Goal: Navigation & Orientation: Find specific page/section

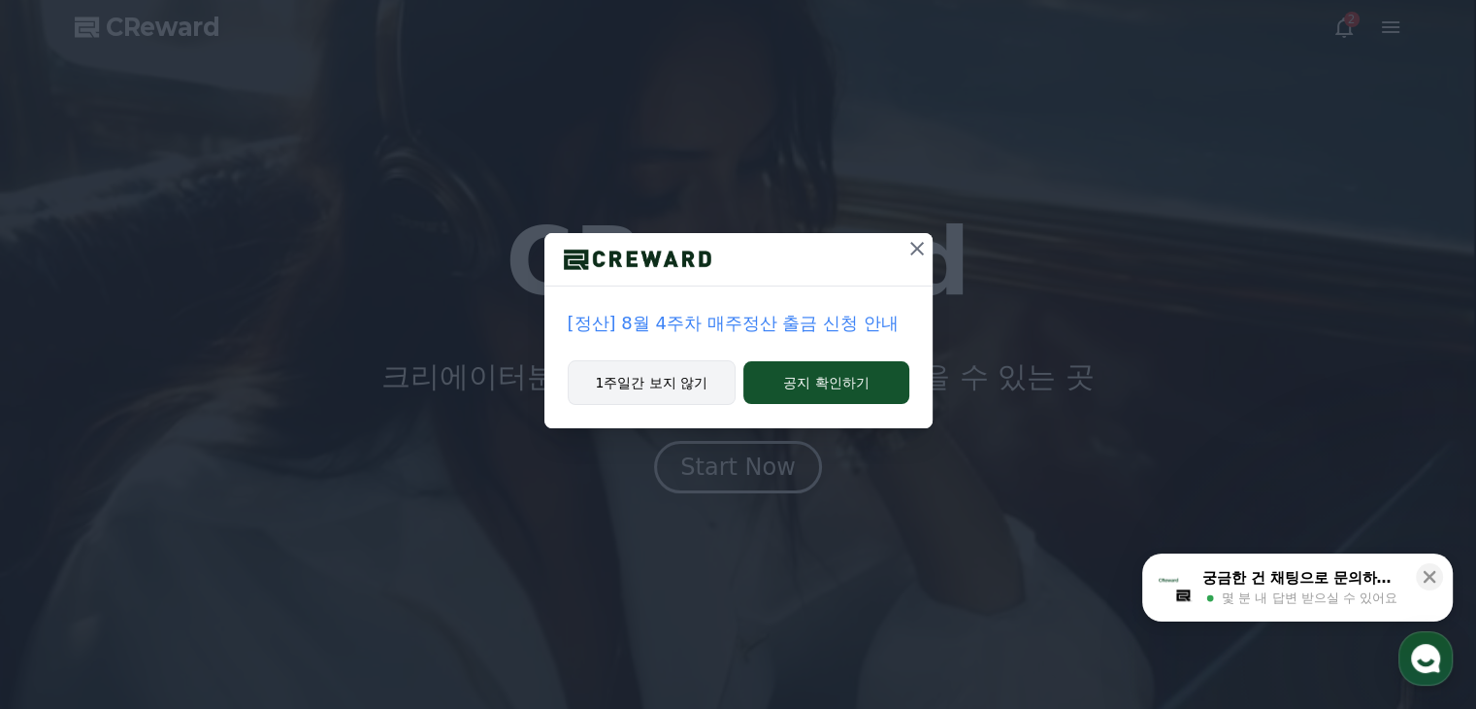
click at [645, 374] on button "1주일간 보지 않기" at bounding box center [652, 382] width 169 height 45
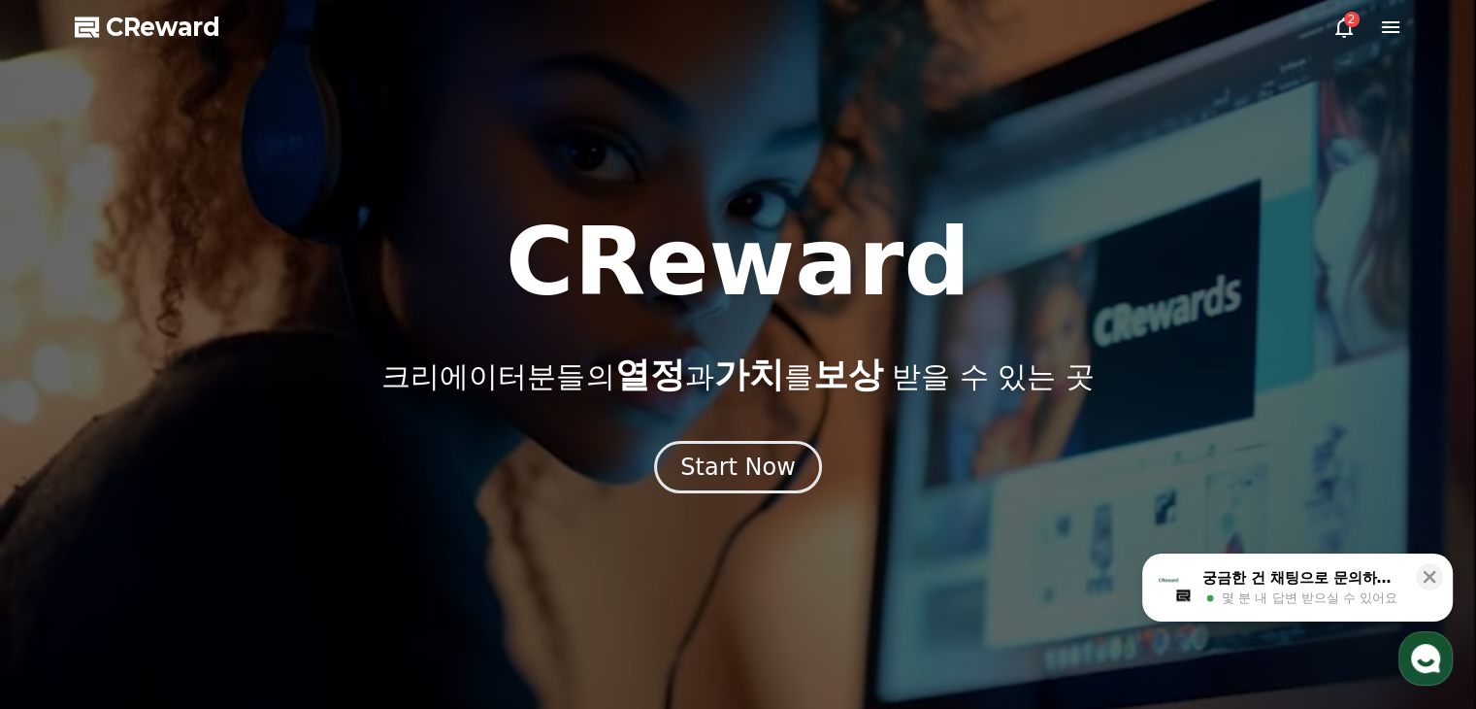
click at [1382, 28] on icon at bounding box center [1390, 27] width 23 height 23
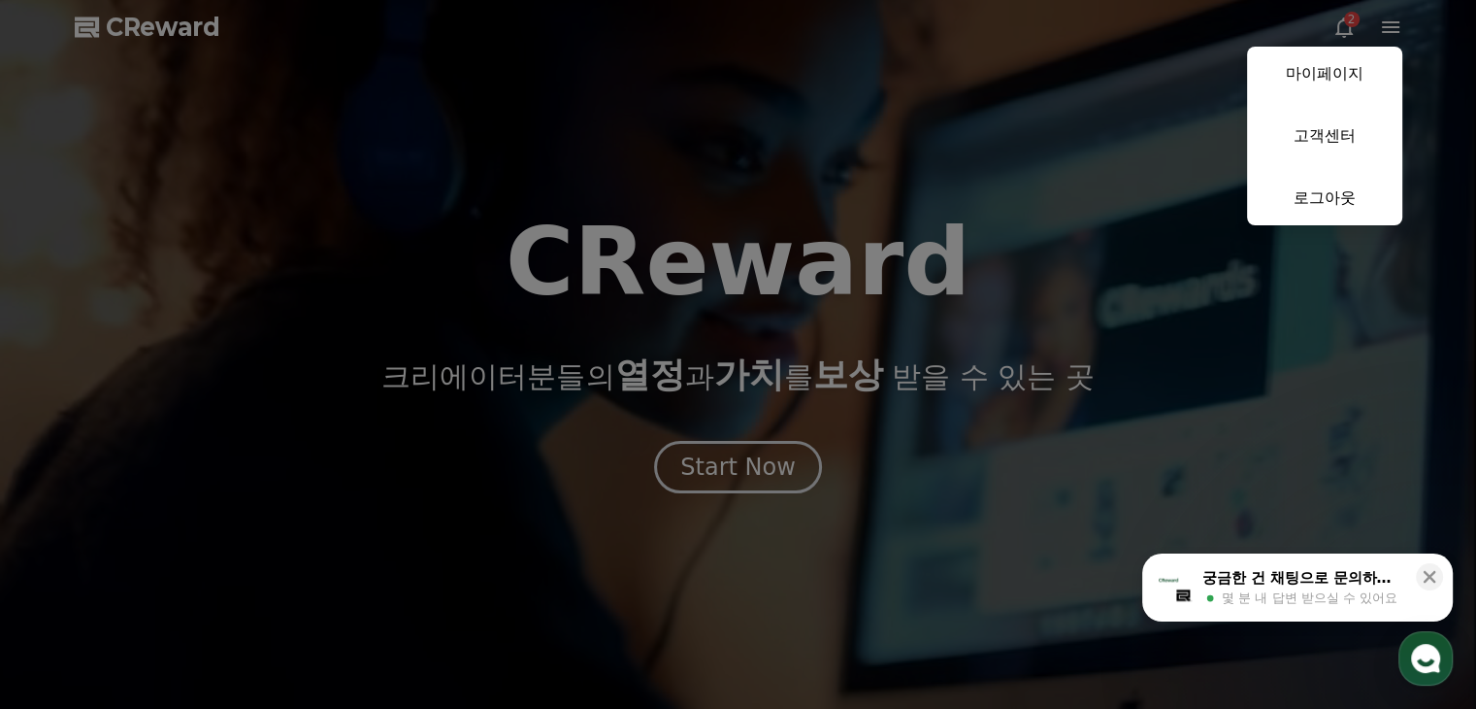
click at [1355, 28] on button "close" at bounding box center [738, 354] width 1476 height 709
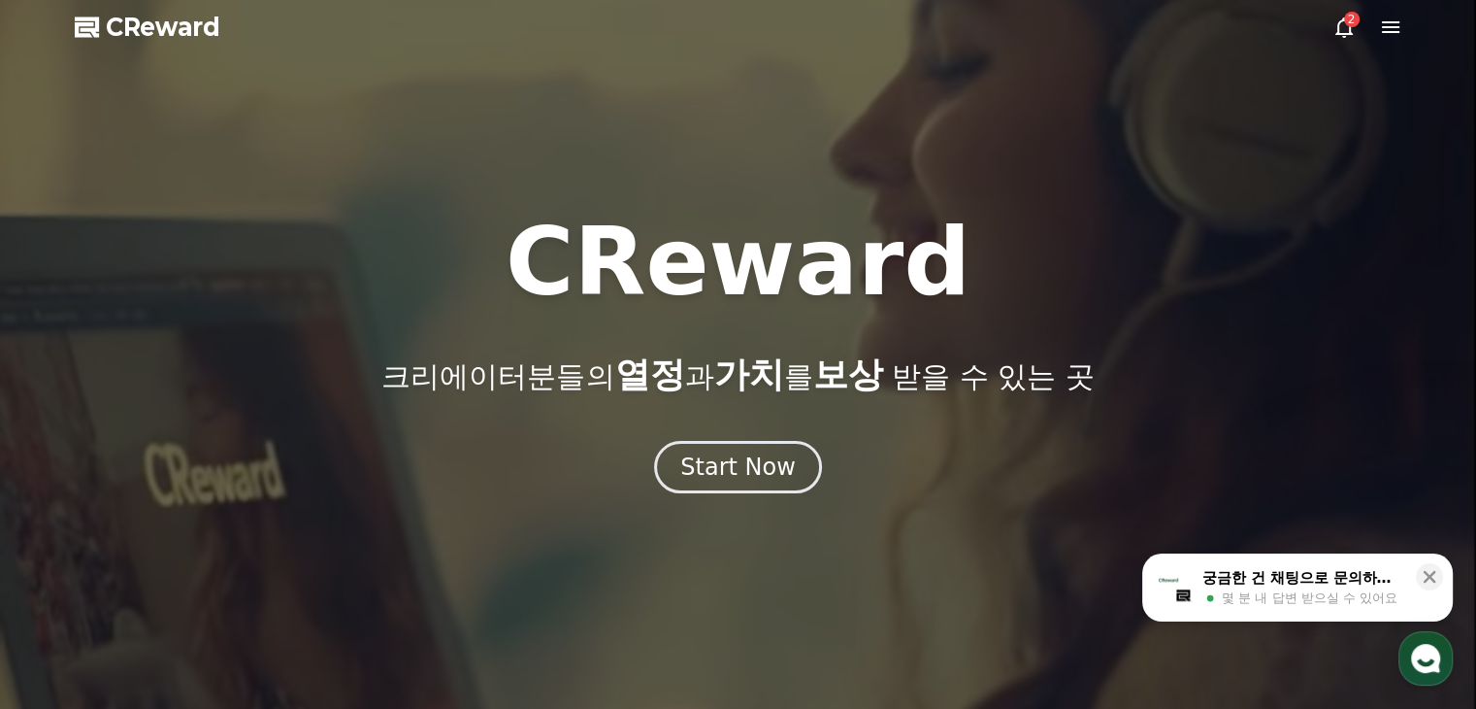
click at [1346, 28] on icon at bounding box center [1344, 27] width 23 height 23
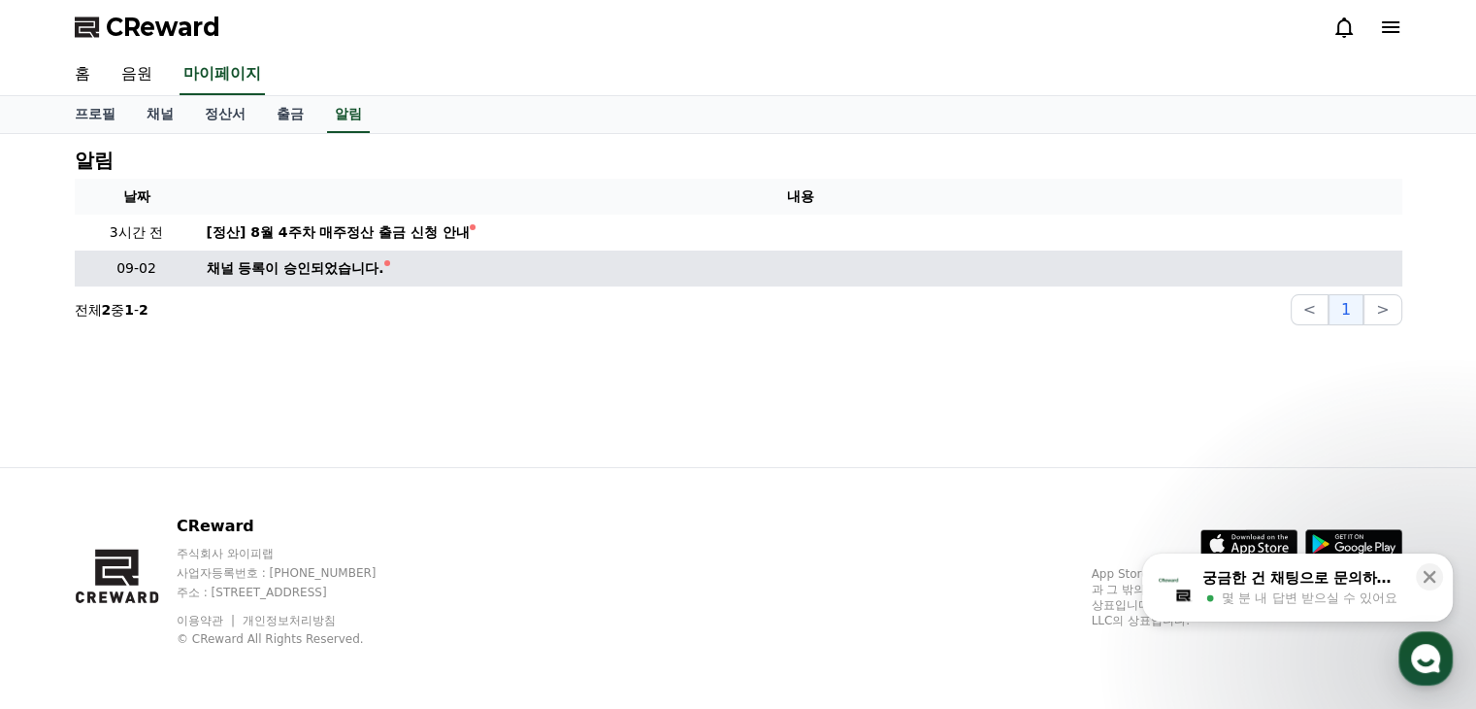
click at [270, 258] on div "채널 등록이 승인되었습니다." at bounding box center [296, 268] width 178 height 20
click at [276, 266] on div "채널 등록이 승인되었습니다." at bounding box center [296, 268] width 178 height 20
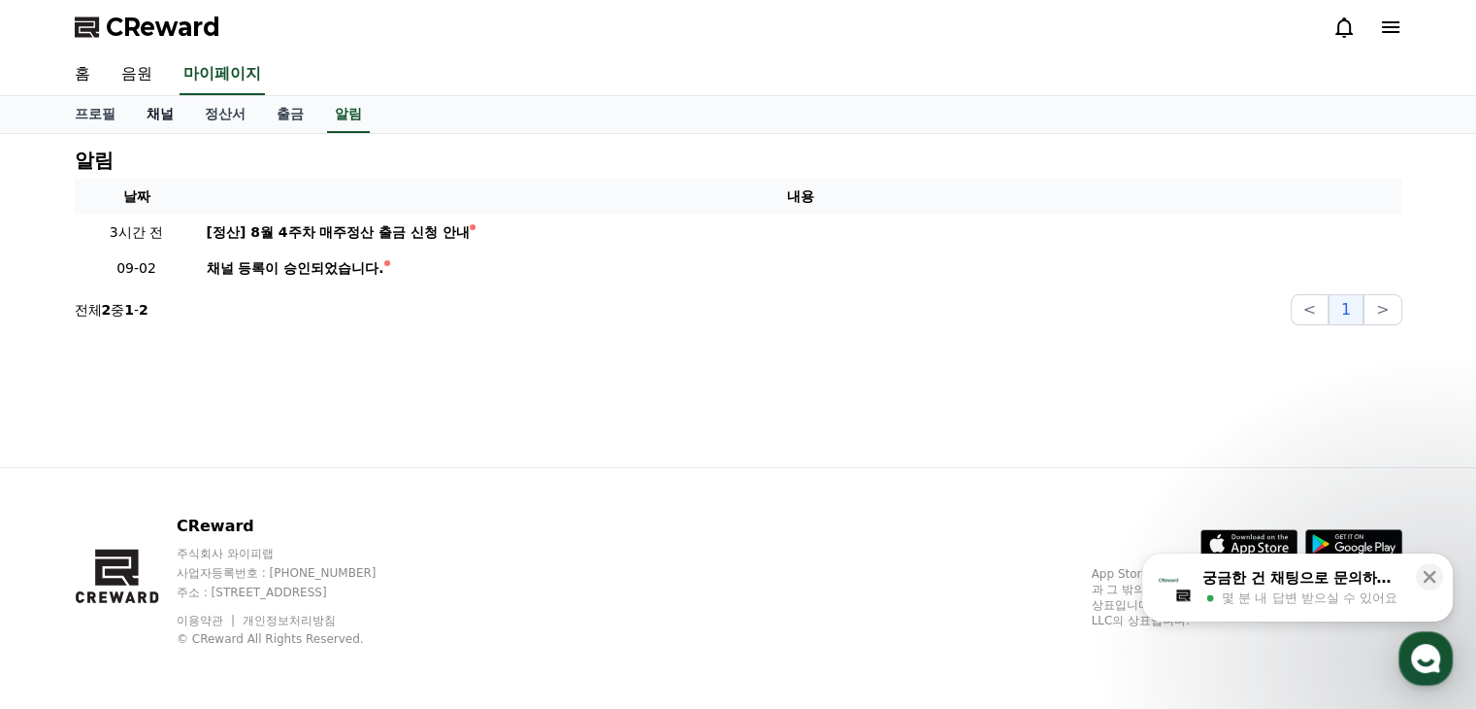
click at [146, 115] on link "채널" at bounding box center [160, 114] width 58 height 37
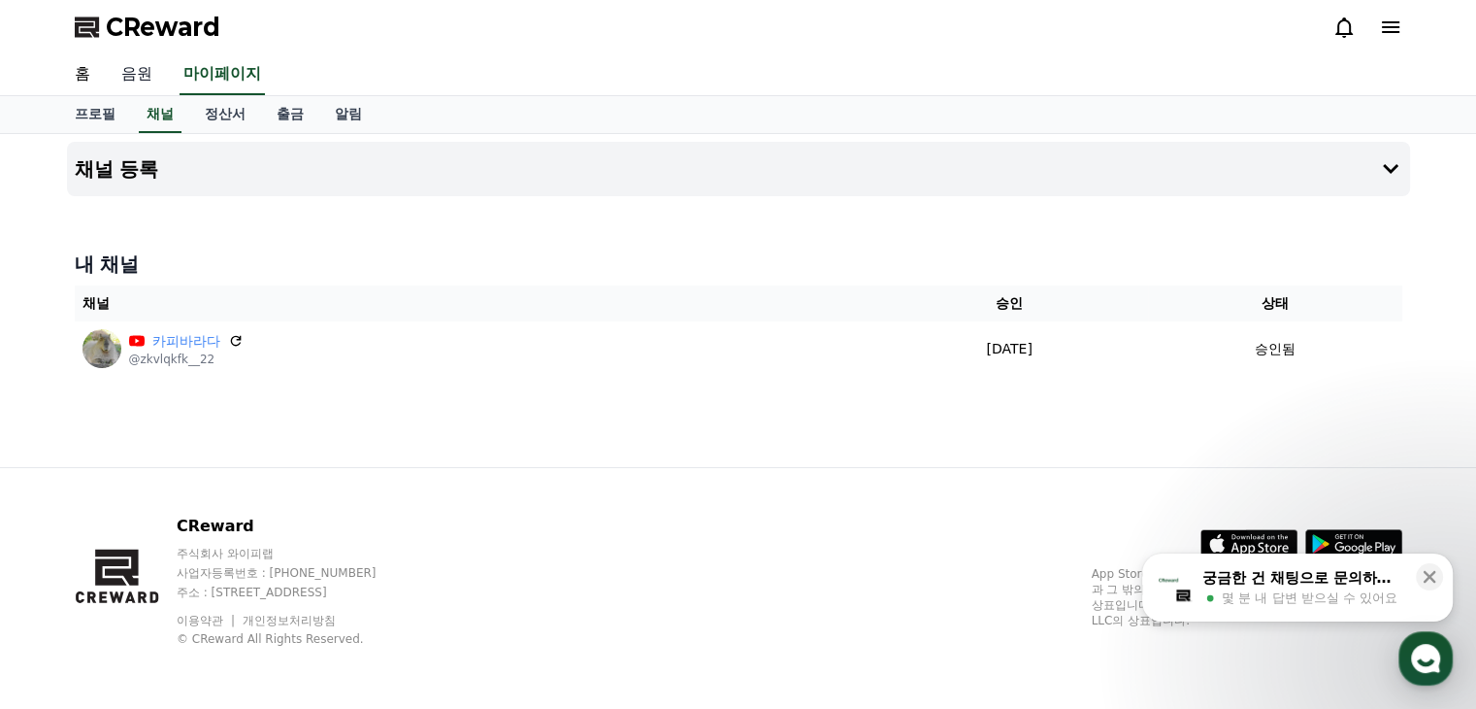
click at [138, 78] on link "음원" at bounding box center [137, 74] width 62 height 41
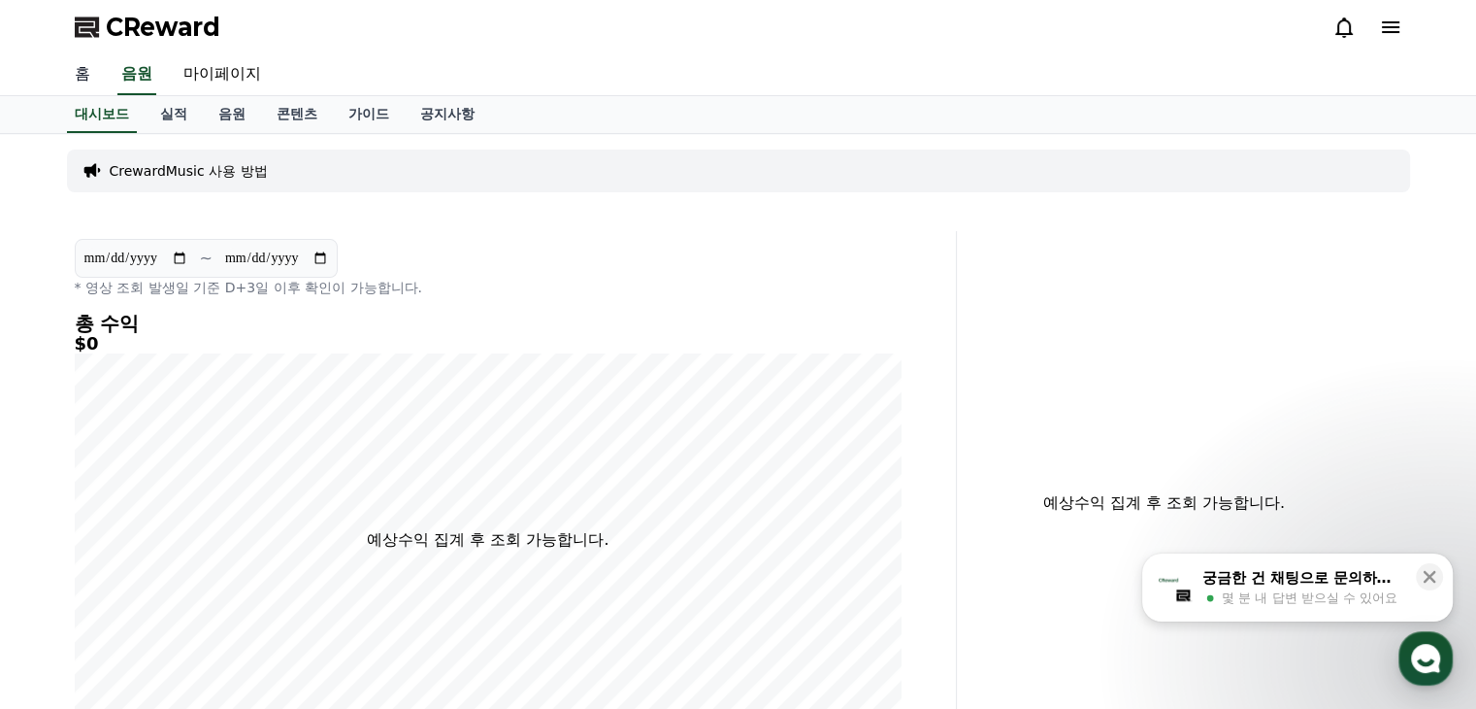
click at [91, 76] on link "홈" at bounding box center [82, 74] width 47 height 41
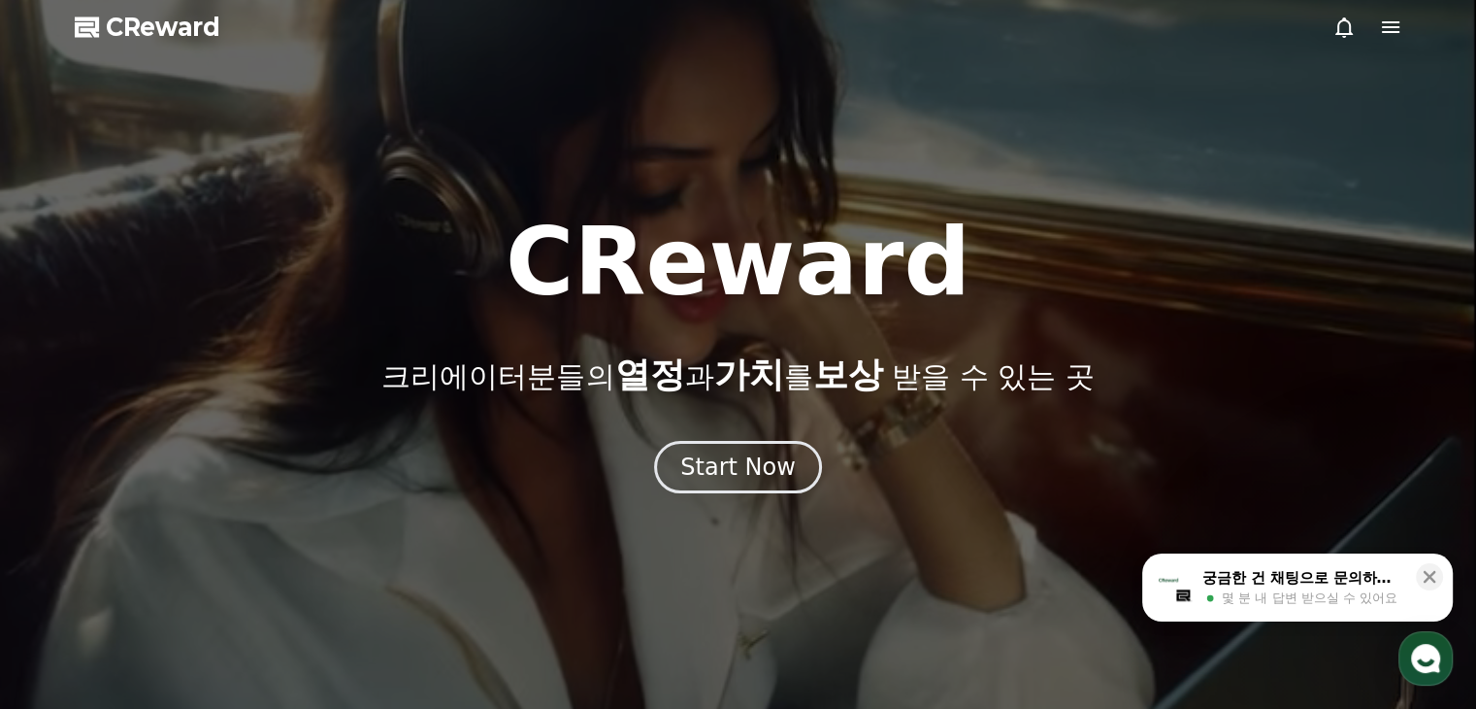
click at [1394, 29] on icon at bounding box center [1390, 27] width 23 height 23
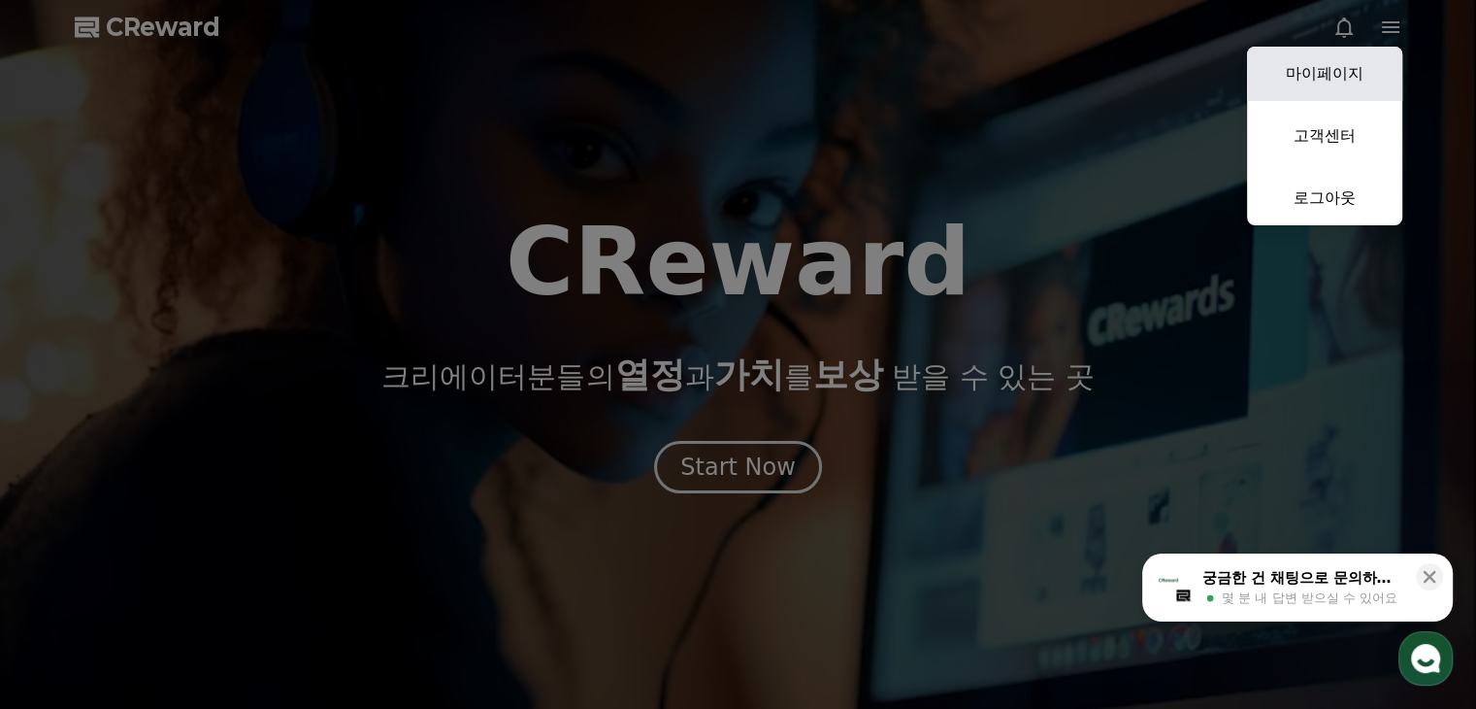
click at [1325, 74] on link "마이페이지" at bounding box center [1324, 74] width 155 height 54
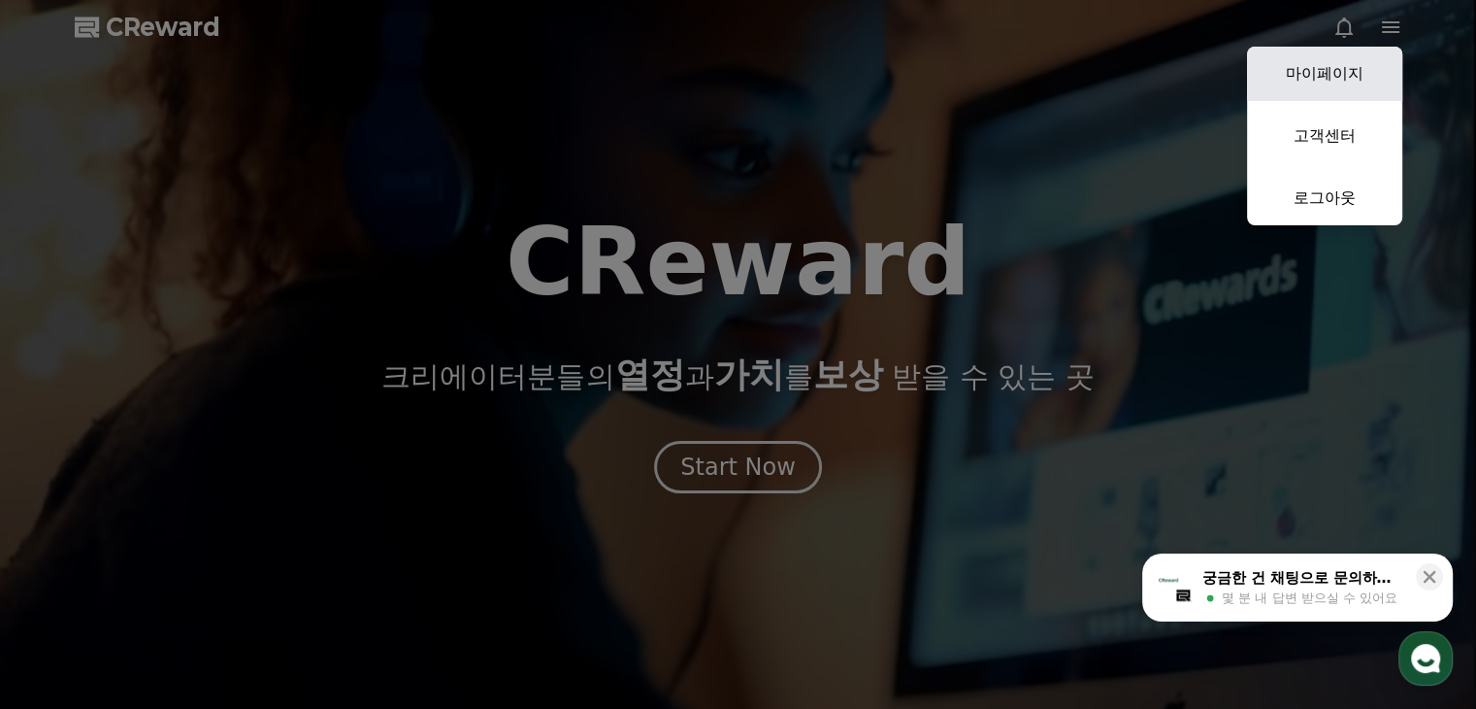
select select "**********"
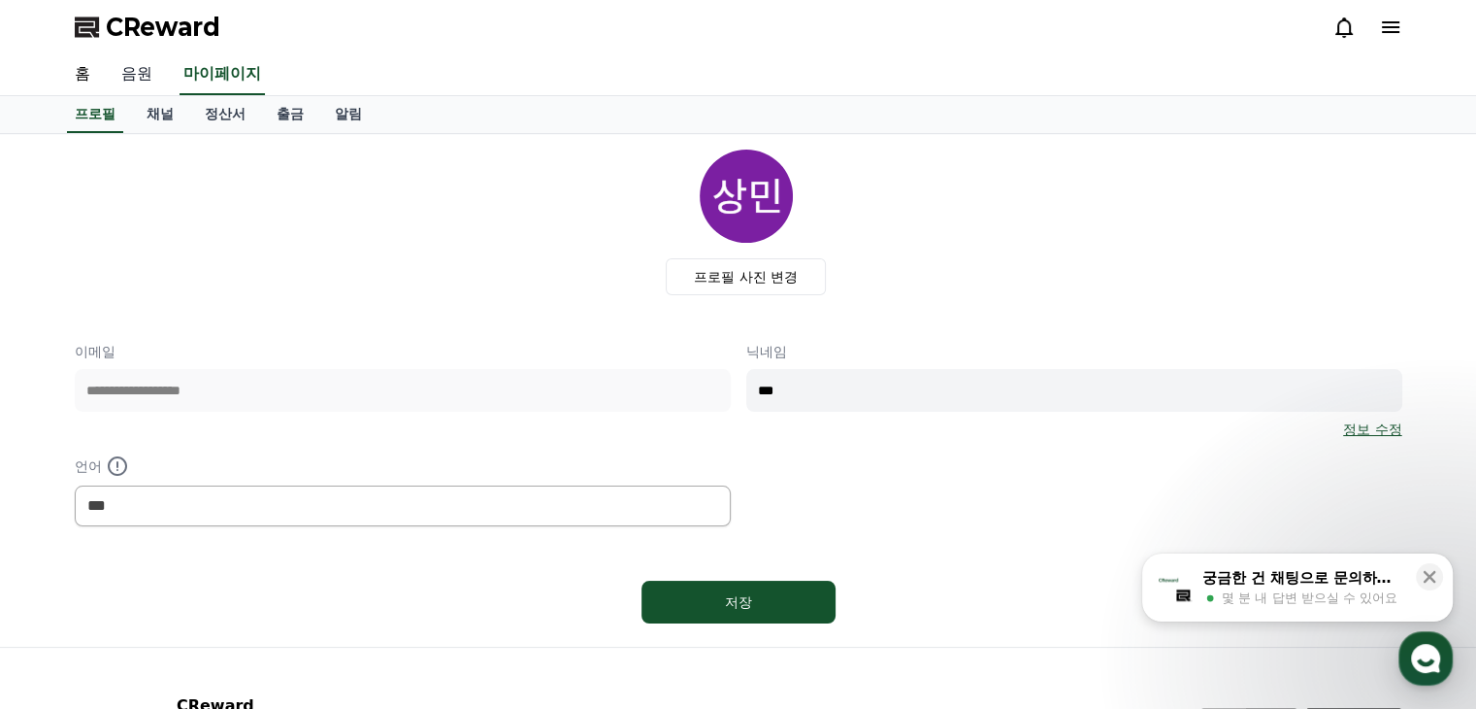
click at [136, 75] on link "음원" at bounding box center [137, 74] width 62 height 41
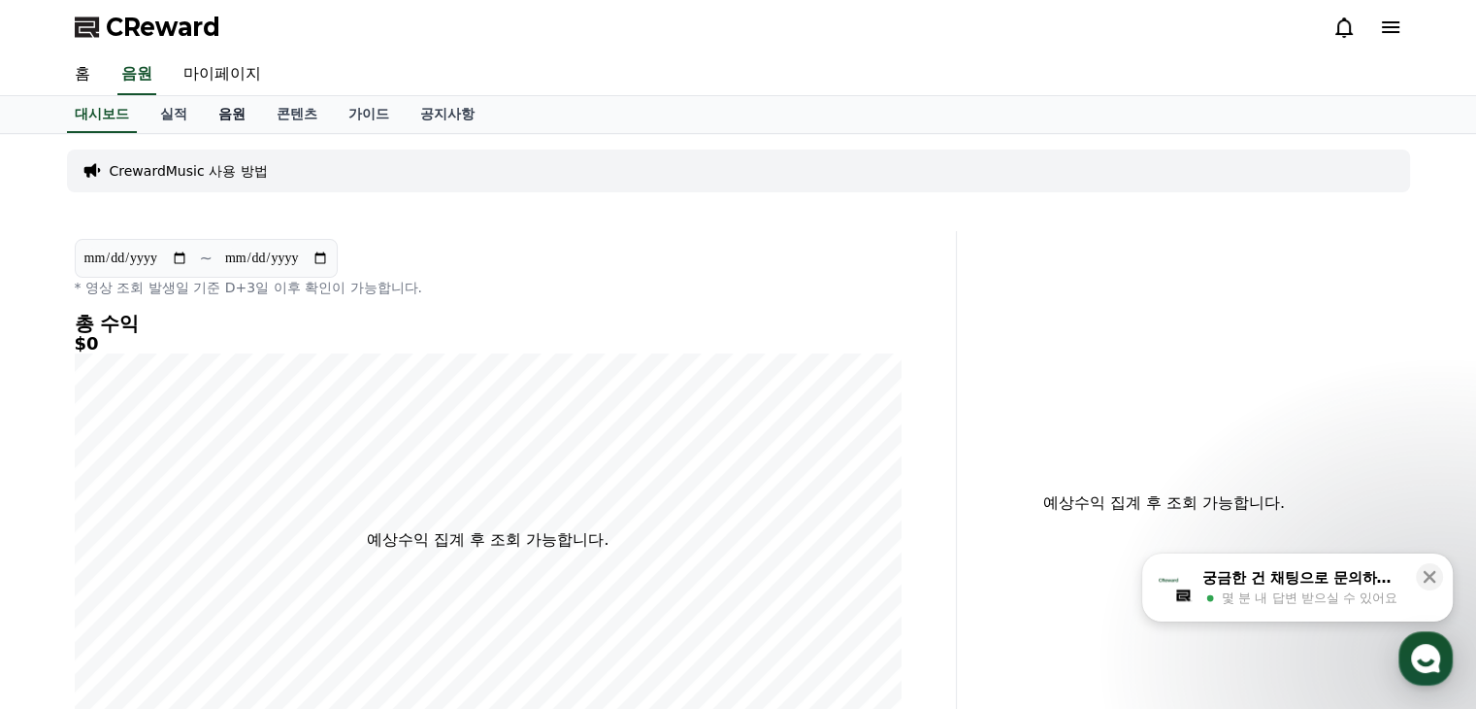
click at [233, 129] on link "음원" at bounding box center [232, 114] width 58 height 37
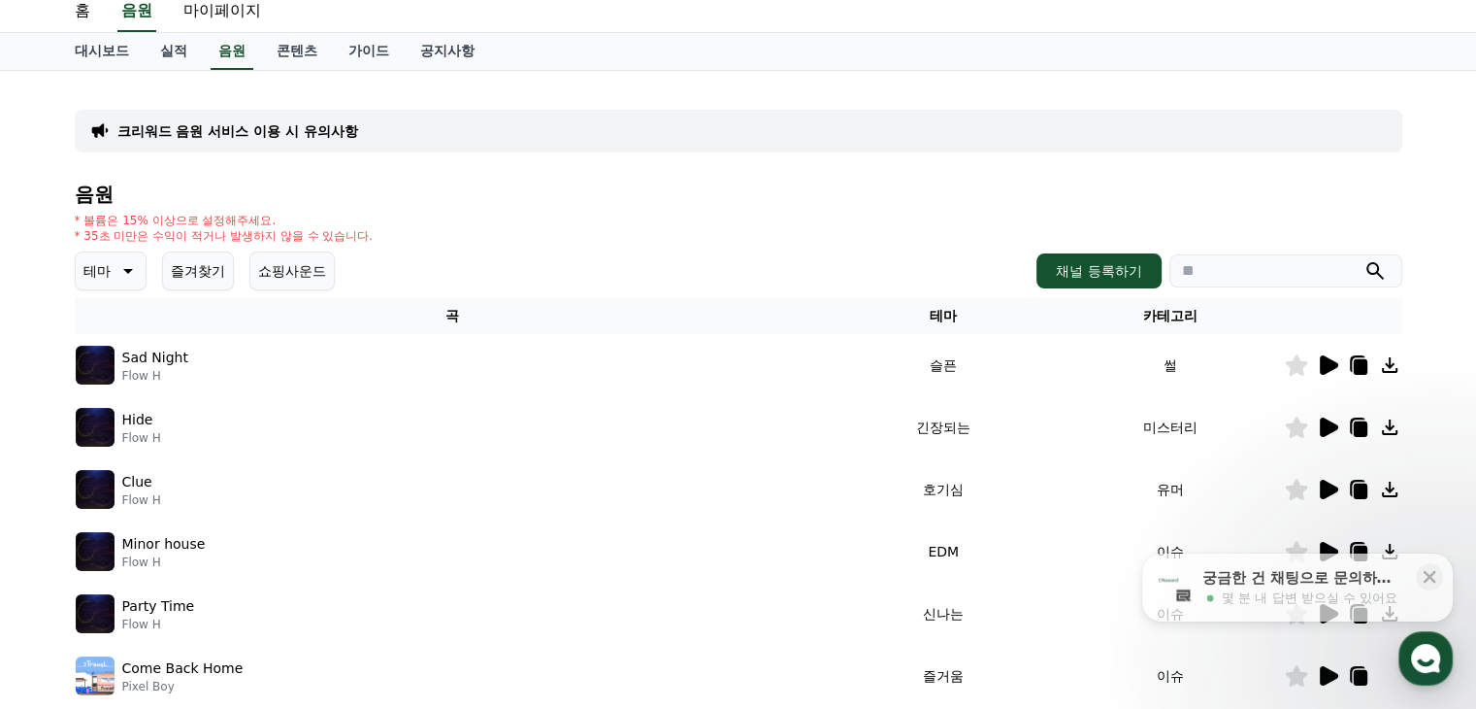
scroll to position [97, 0]
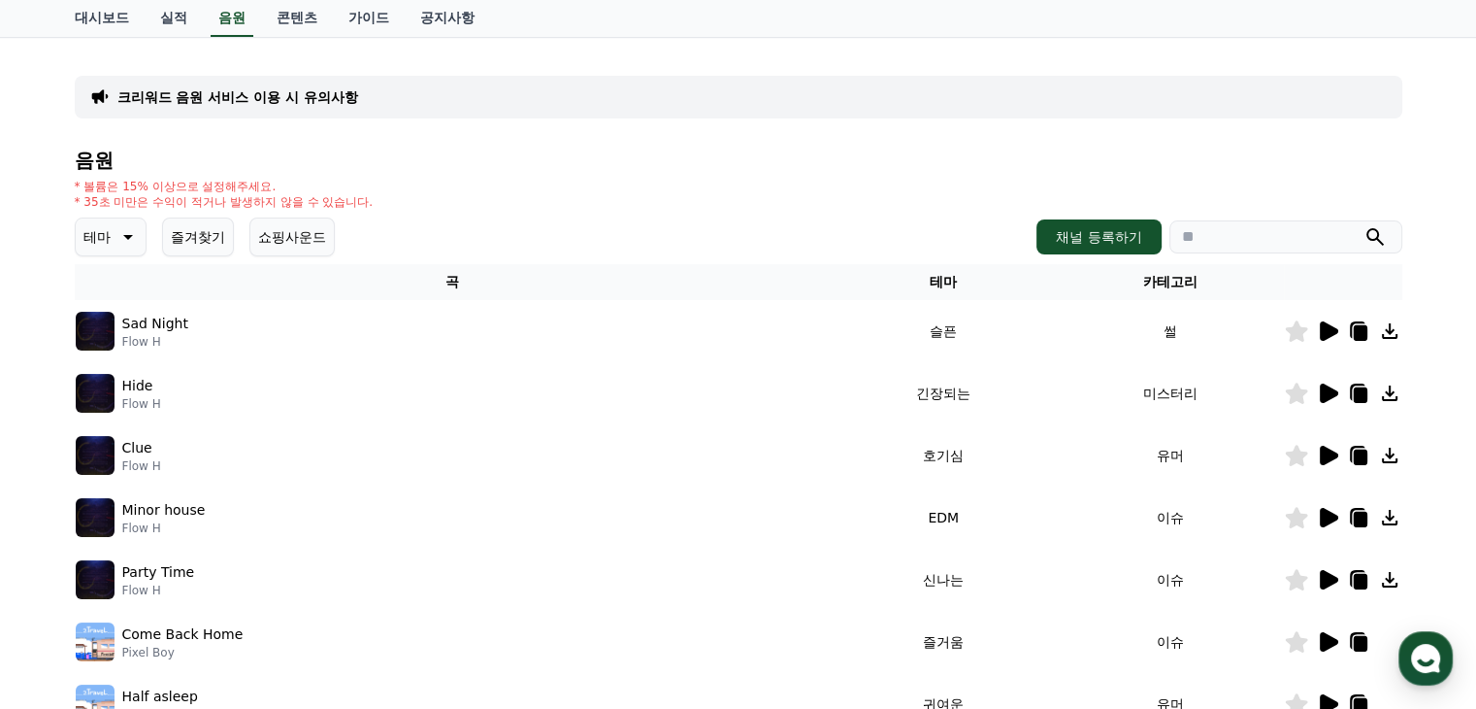
click at [1326, 335] on icon at bounding box center [1329, 330] width 18 height 19
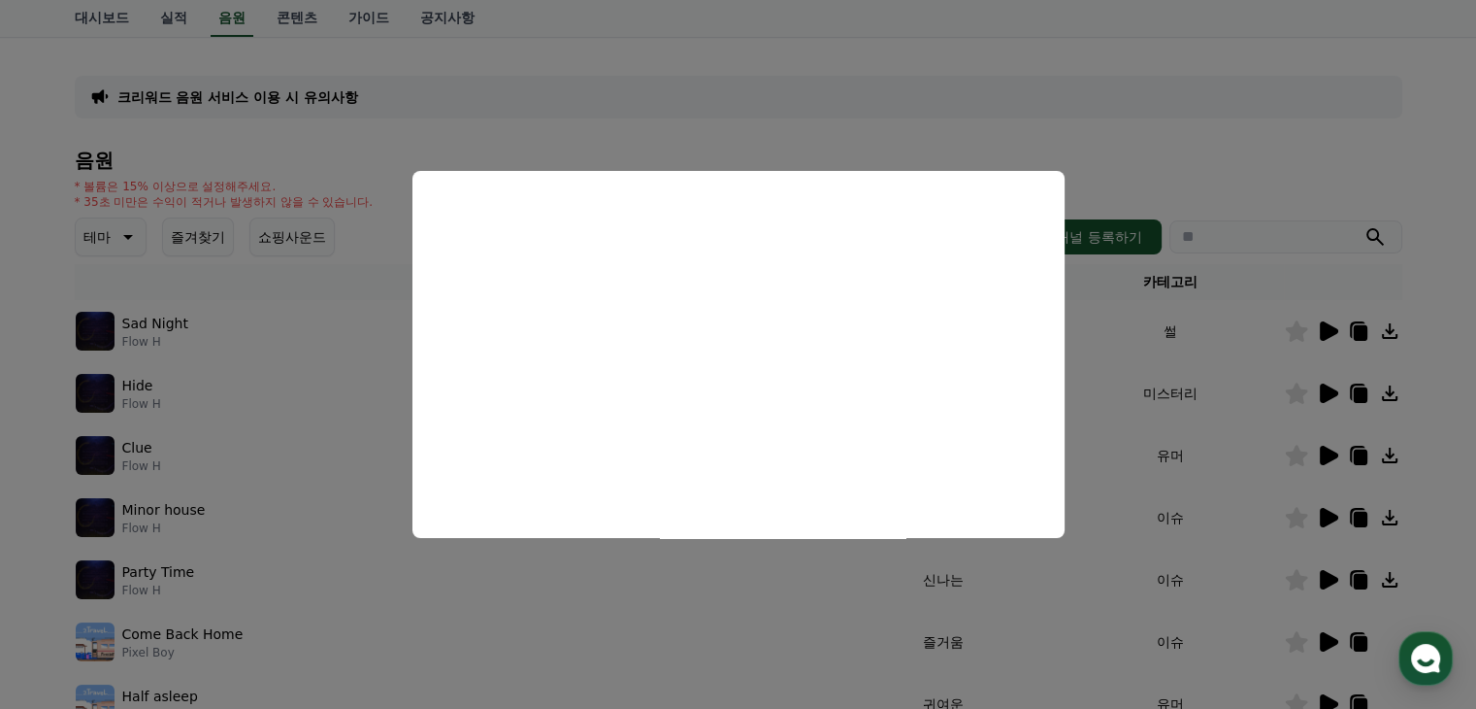
click at [763, 102] on button "close modal" at bounding box center [738, 354] width 1476 height 709
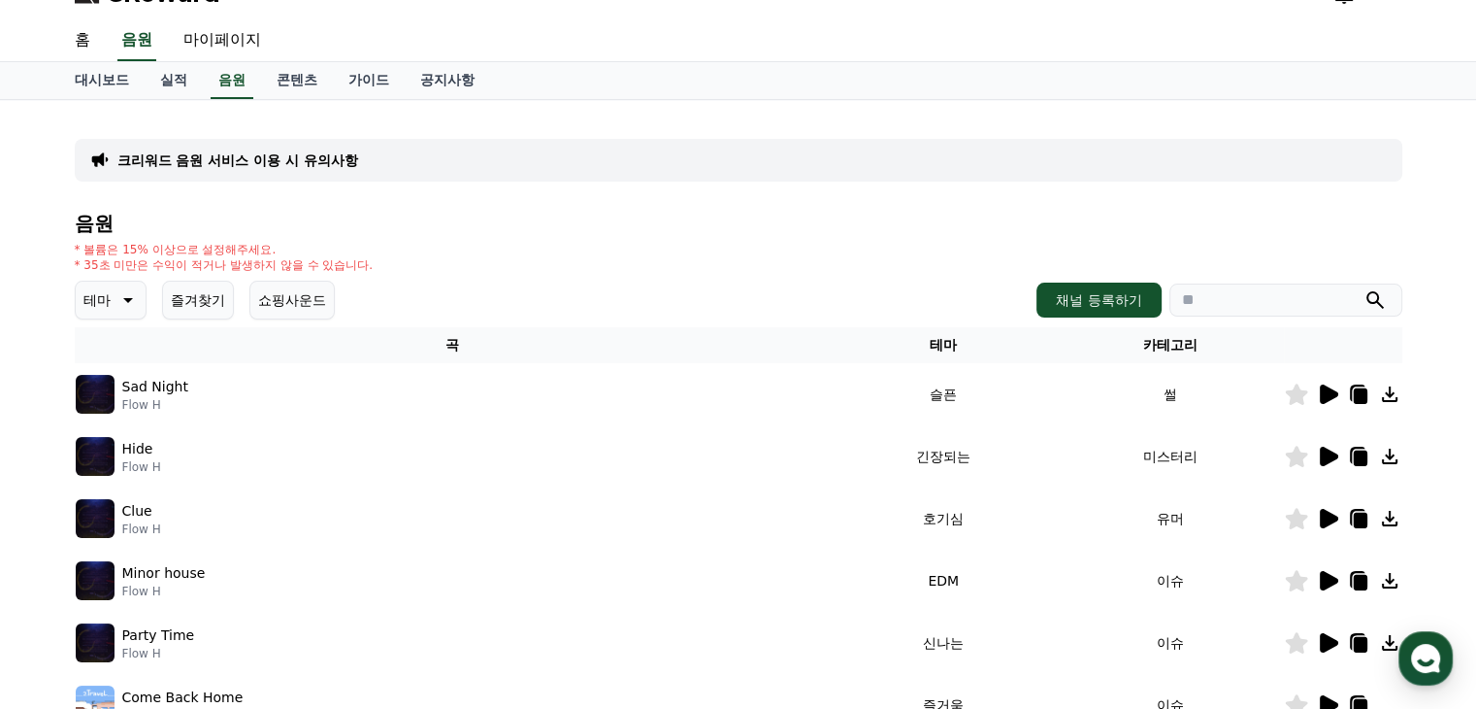
scroll to position [0, 0]
